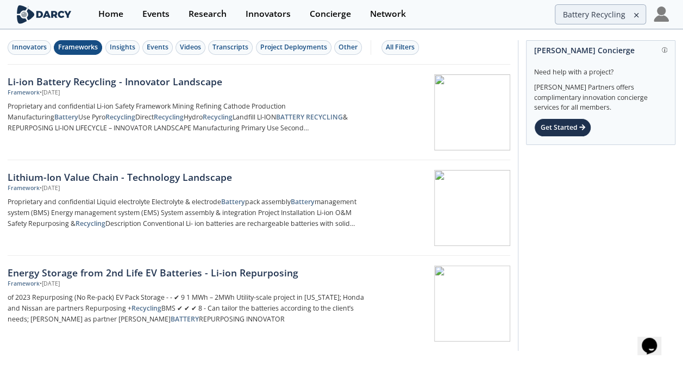
click at [637, 13] on icon at bounding box center [636, 15] width 8 height 13
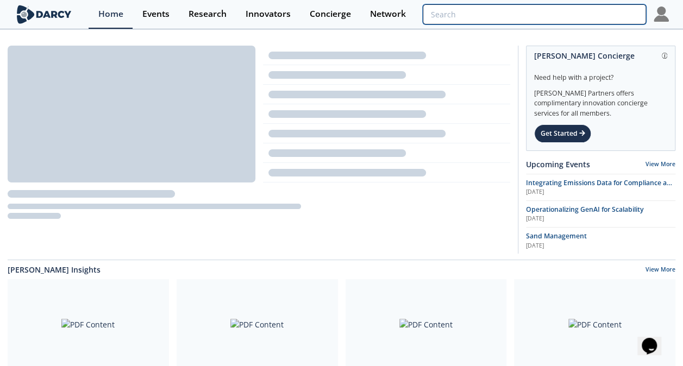
click at [637, 13] on input "search" at bounding box center [534, 14] width 223 height 20
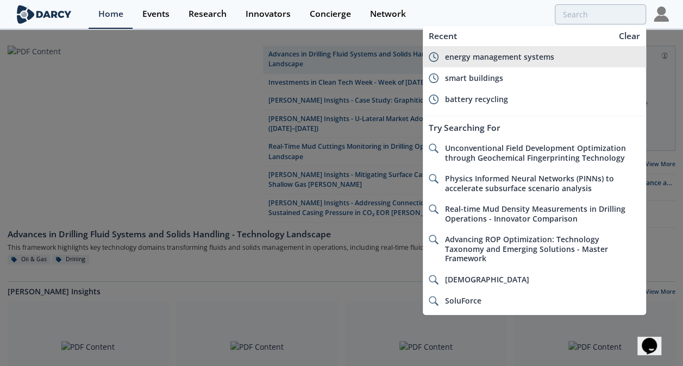
click at [520, 53] on span "energy management systems" at bounding box center [499, 57] width 109 height 10
type input "energy management systems"
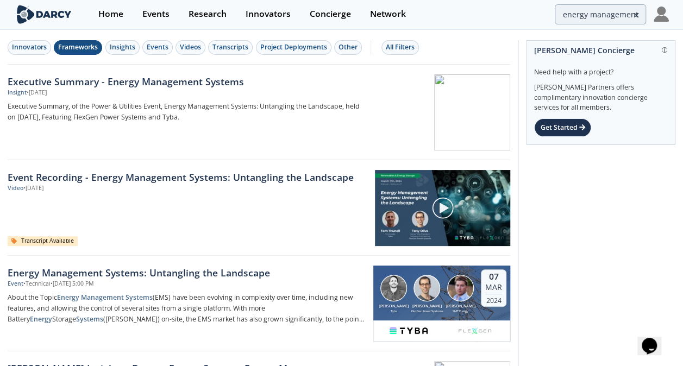
click at [68, 46] on div "Frameworks" at bounding box center [78, 47] width 40 height 10
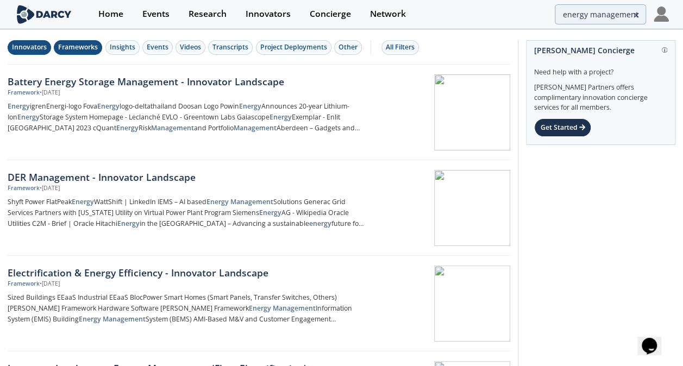
click at [22, 48] on div "Innovators" at bounding box center [29, 47] width 35 height 10
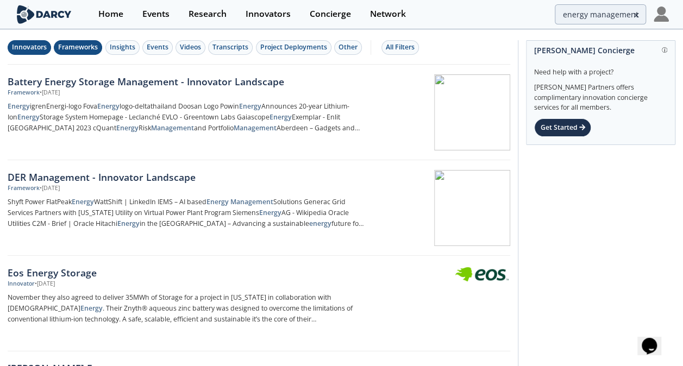
click at [67, 41] on button "Frameworks" at bounding box center [78, 47] width 48 height 15
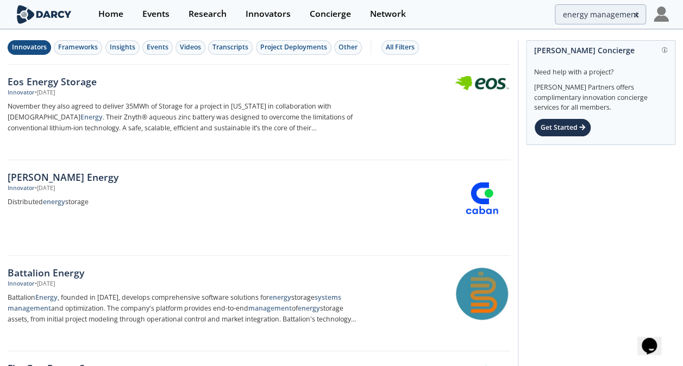
click at [22, 45] on div "Innovators" at bounding box center [29, 47] width 35 height 10
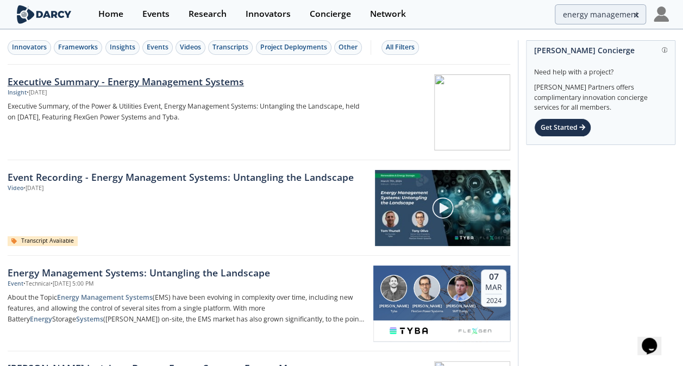
click at [439, 106] on div at bounding box center [441, 112] width 137 height 76
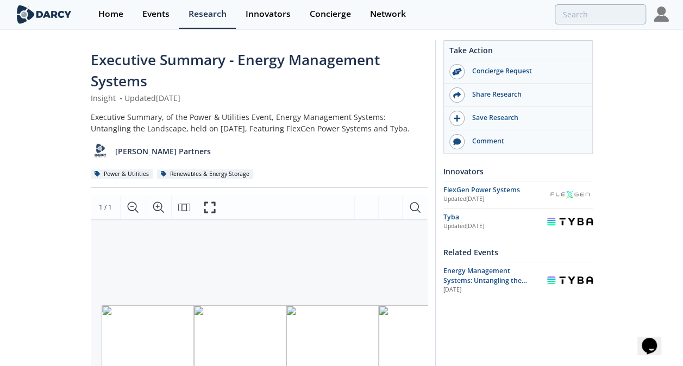
type input "energy management systems"
